Goal: Task Accomplishment & Management: Manage account settings

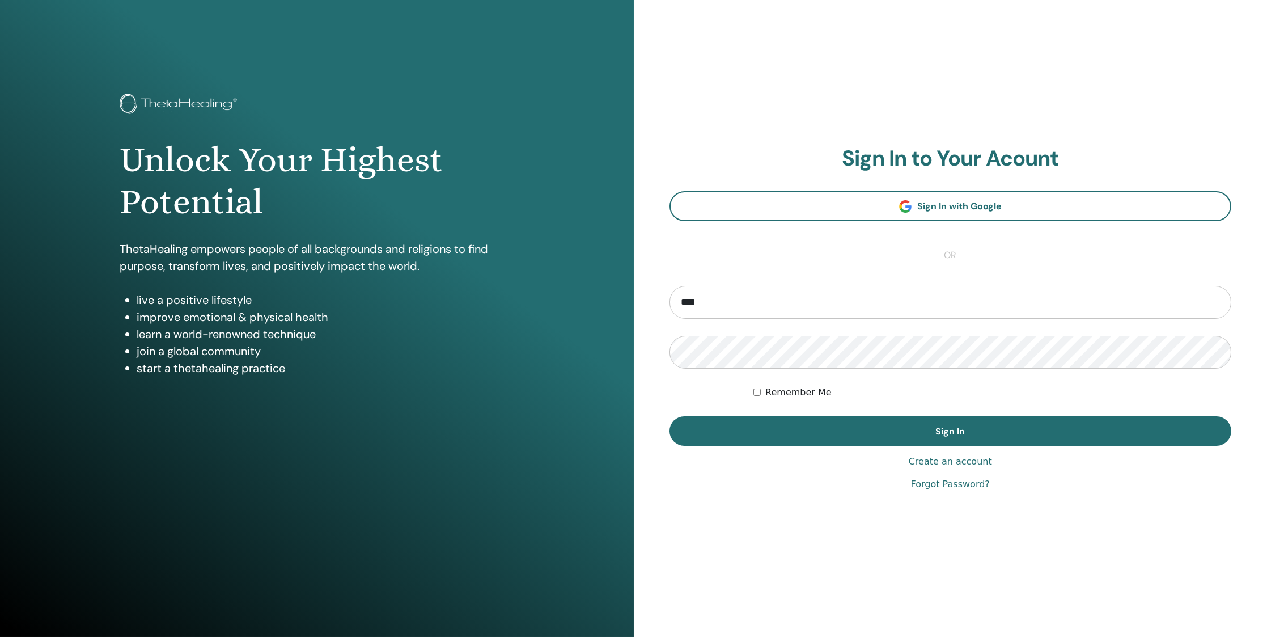
type input "**********"
click at [670, 416] on button "Sign In" at bounding box center [951, 430] width 562 height 29
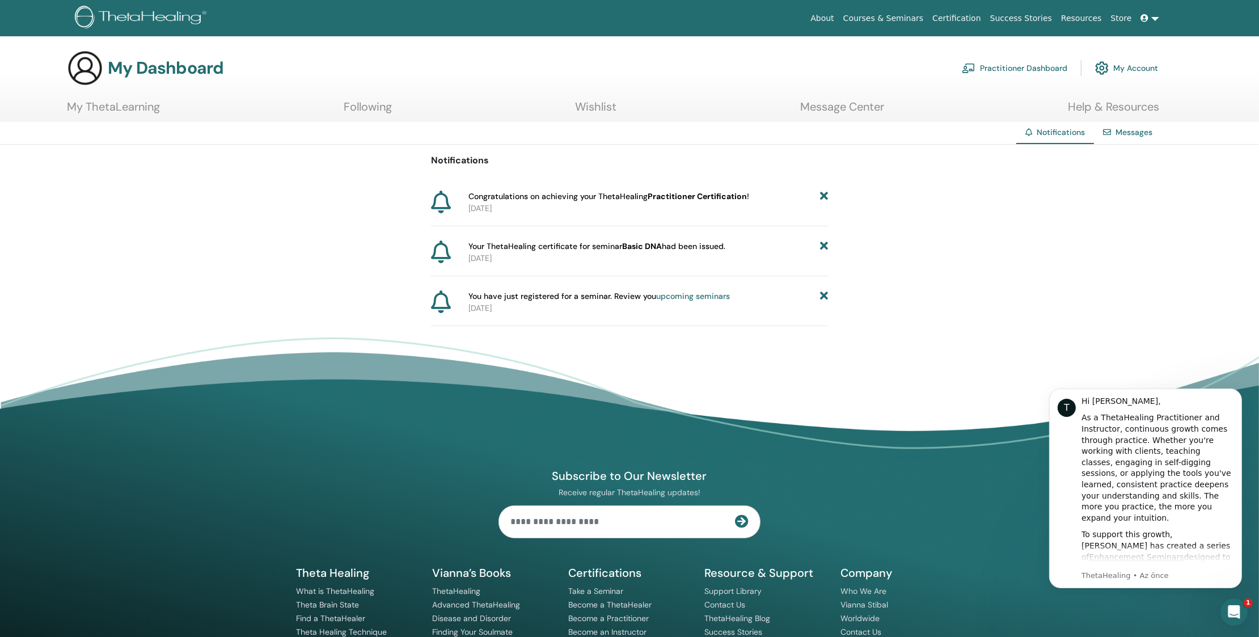
click at [701, 195] on b "Practitioner Certification" at bounding box center [696, 196] width 99 height 10
click at [122, 111] on link "My ThetaLearning" at bounding box center [113, 111] width 93 height 22
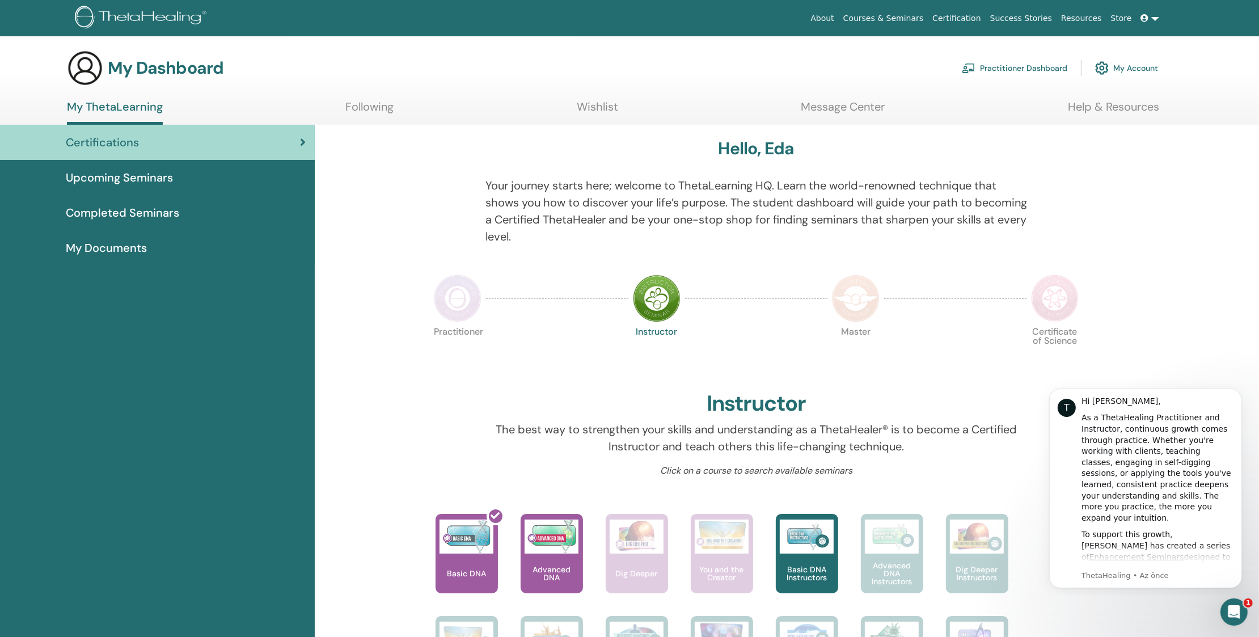
click at [122, 211] on span "Completed Seminars" at bounding box center [122, 212] width 113 height 17
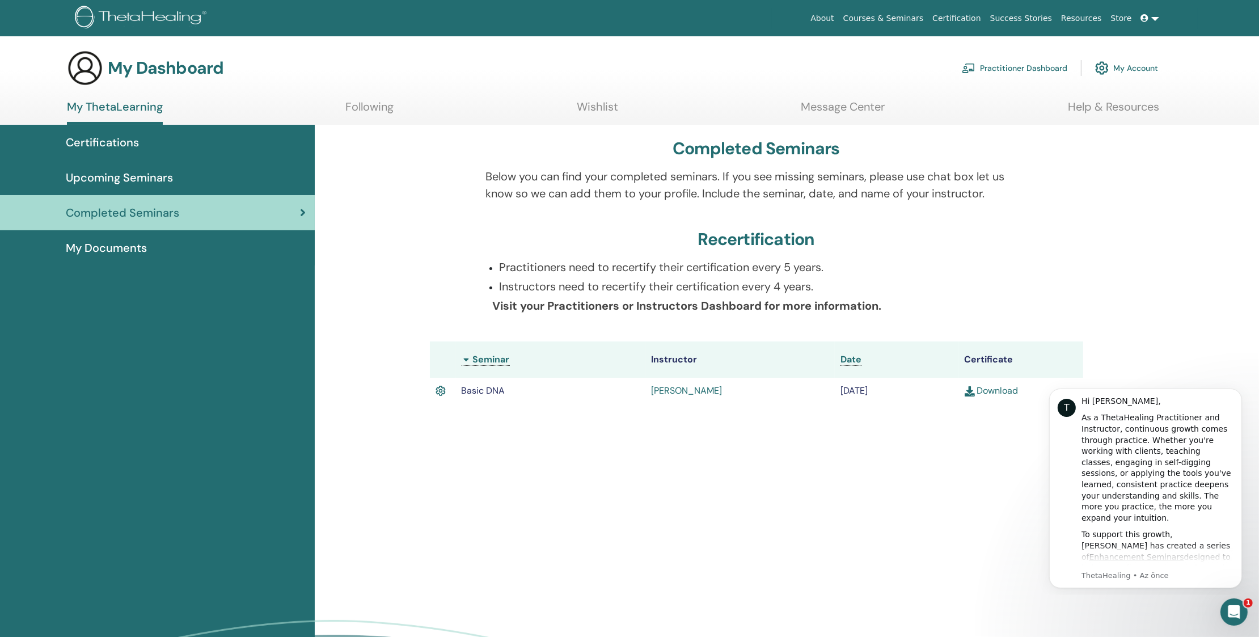
click at [995, 392] on link "Download" at bounding box center [991, 390] width 54 height 12
click at [1155, 18] on link at bounding box center [1149, 18] width 27 height 21
click at [1126, 278] on span "Logout" at bounding box center [1129, 276] width 25 height 10
